Goal: Check status: Check status

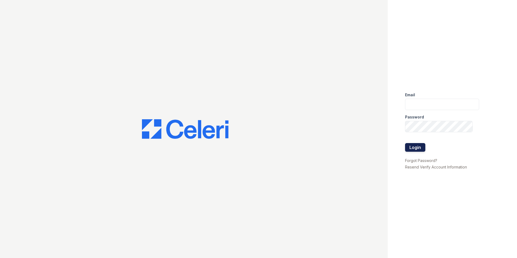
type input "jpiercy@navarinoproperty.com"
click at [413, 150] on button "Login" at bounding box center [415, 147] width 20 height 9
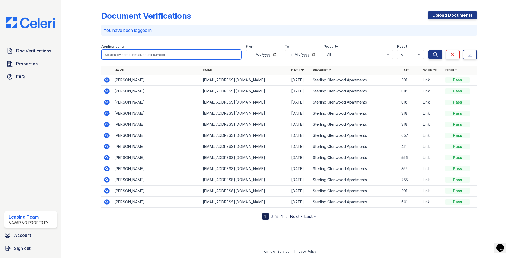
click at [128, 54] on input "search" at bounding box center [171, 55] width 140 height 10
type input "kermit"
click at [428, 50] on button "Search" at bounding box center [435, 55] width 14 height 10
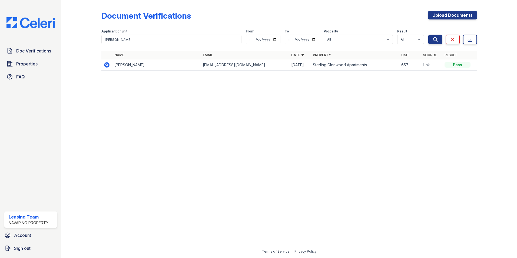
click at [106, 65] on icon at bounding box center [107, 65] width 6 height 6
drag, startPoint x: 120, startPoint y: 38, endPoint x: 63, endPoint y: 34, distance: 57.2
click at [64, 34] on div "Document Verifications Upload Documents Filter Applicant or unit [PERSON_NAME] …" at bounding box center [289, 129] width 456 height 258
type input "kishan"
click at [428, 35] on button "Search" at bounding box center [435, 40] width 14 height 10
